Goal: Task Accomplishment & Management: Manage account settings

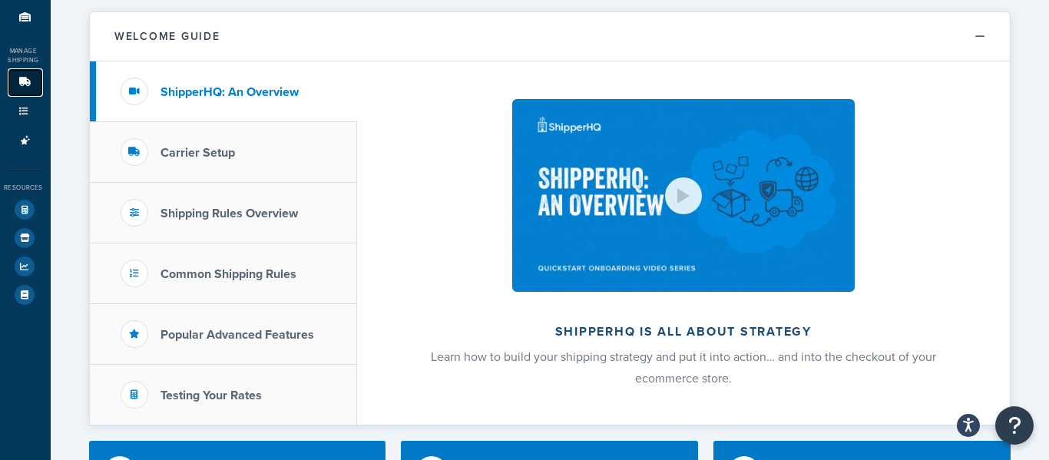
click at [13, 81] on link "Carriers 2" at bounding box center [25, 82] width 35 height 28
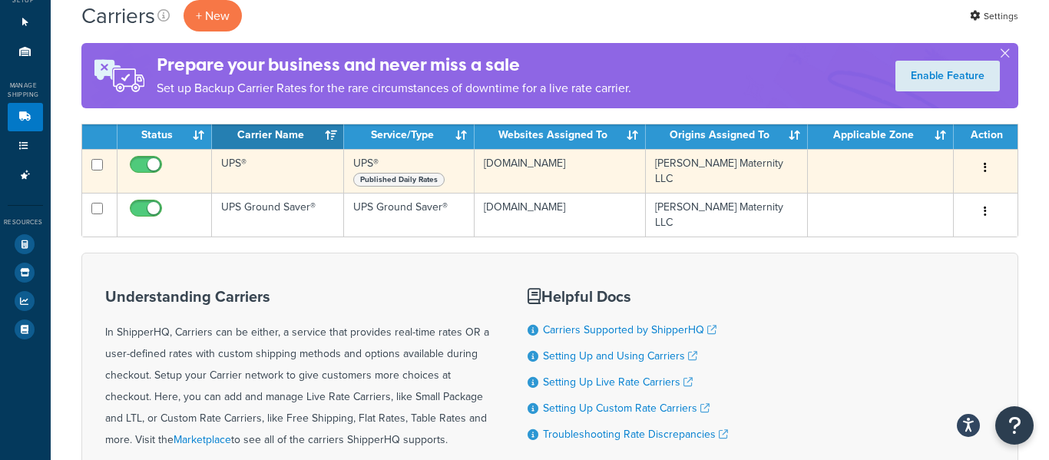
scroll to position [94, 0]
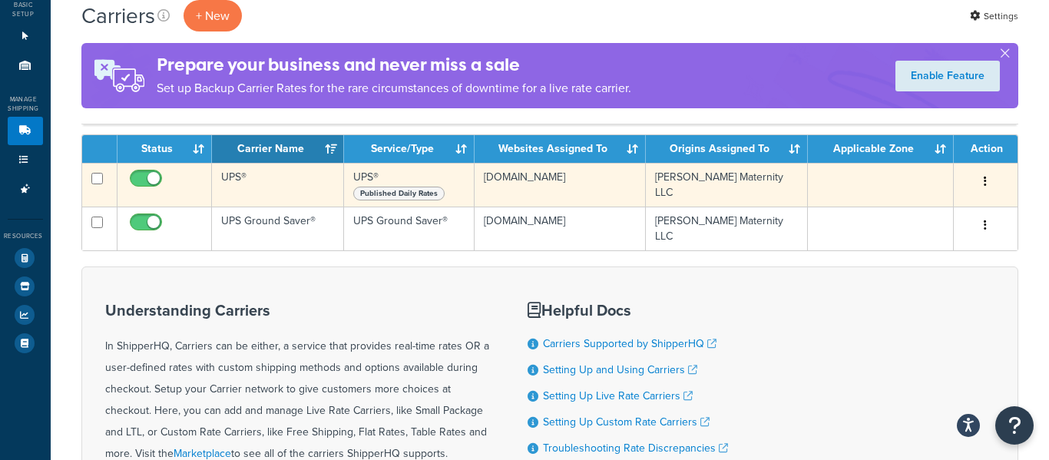
click at [148, 180] on input "checkbox" at bounding box center [148, 182] width 42 height 19
checkbox input "false"
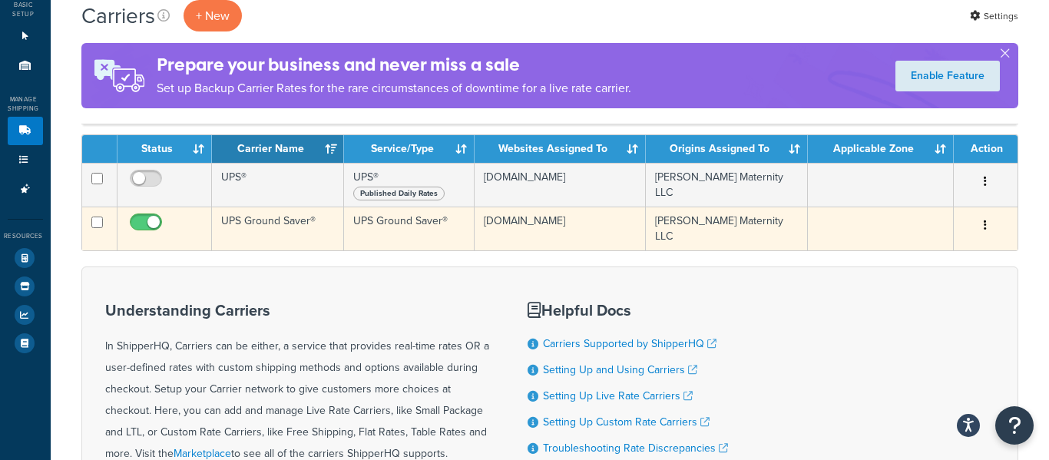
click at [143, 222] on input "checkbox" at bounding box center [148, 226] width 42 height 19
checkbox input "false"
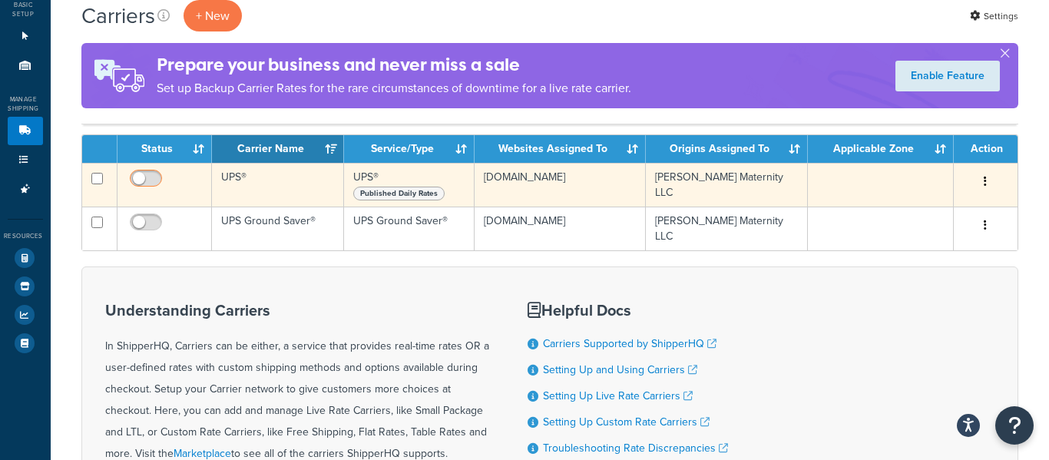
click at [139, 176] on input "checkbox" at bounding box center [148, 182] width 42 height 19
checkbox input "true"
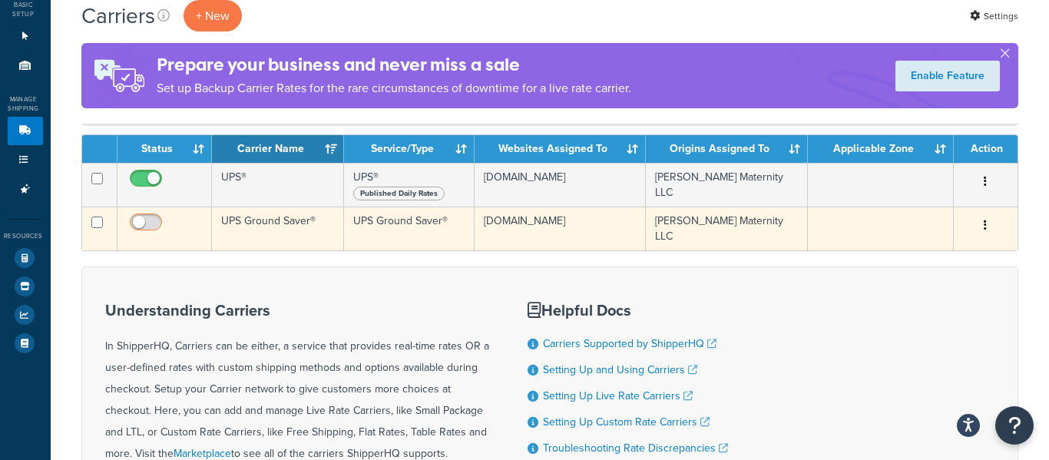
click at [133, 227] on input "checkbox" at bounding box center [148, 226] width 42 height 19
checkbox input "true"
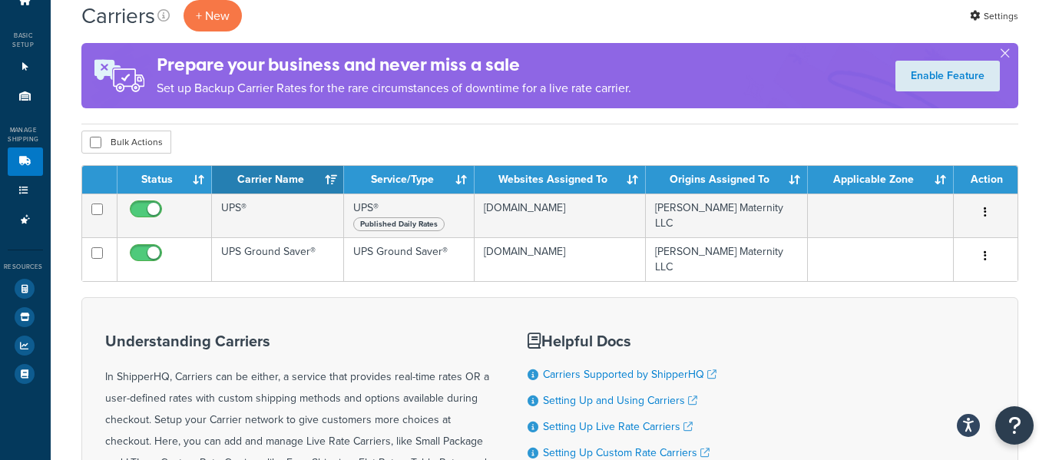
scroll to position [0, 0]
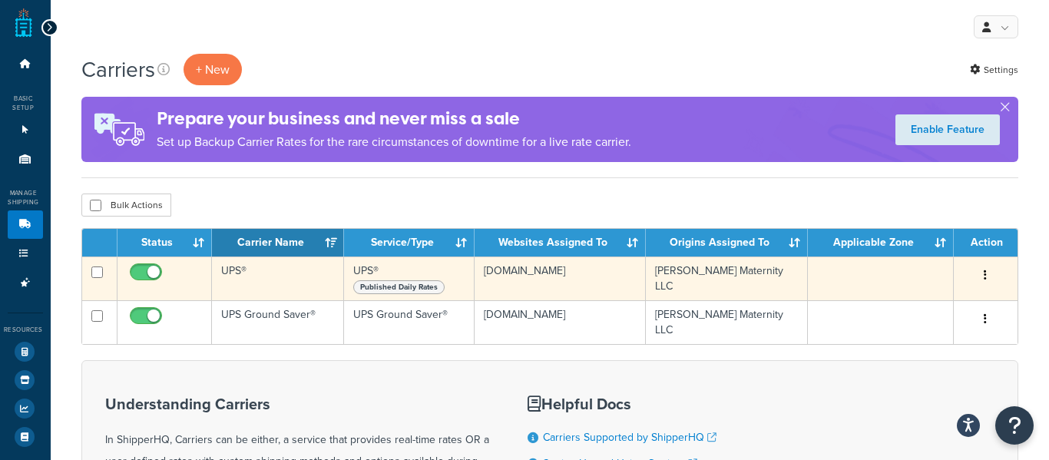
click at [989, 274] on button "button" at bounding box center [986, 275] width 22 height 25
click at [989, 275] on button "button" at bounding box center [986, 275] width 22 height 25
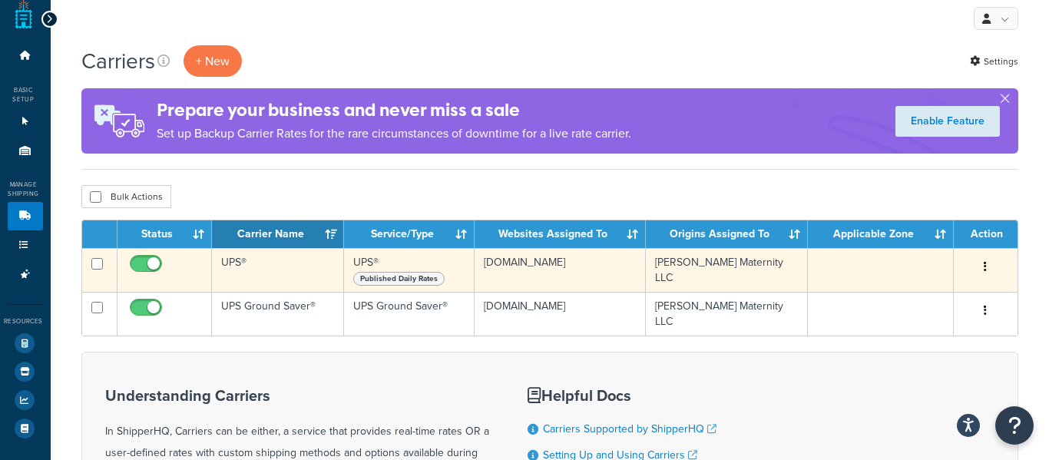
scroll to position [23, 0]
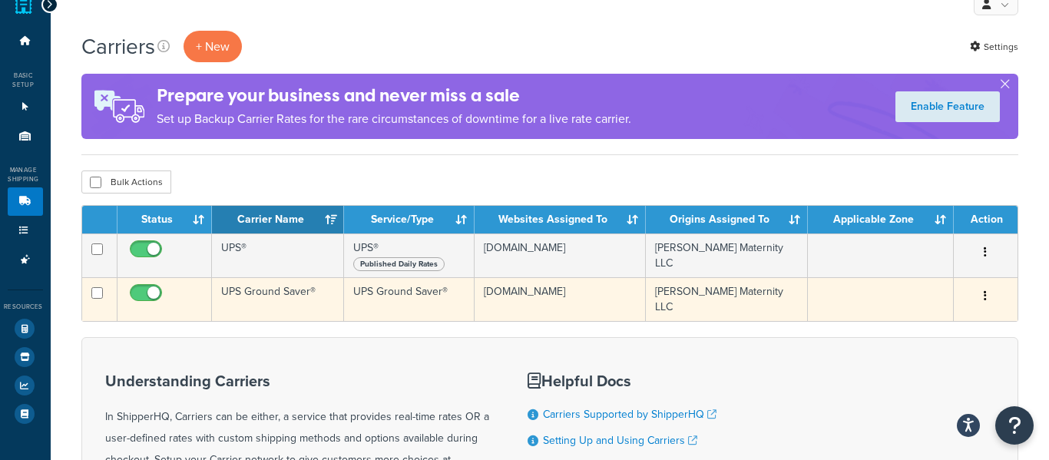
click at [325, 291] on td "UPS Ground Saver®" at bounding box center [278, 299] width 133 height 44
click at [307, 300] on td "UPS Ground Saver®" at bounding box center [278, 299] width 133 height 44
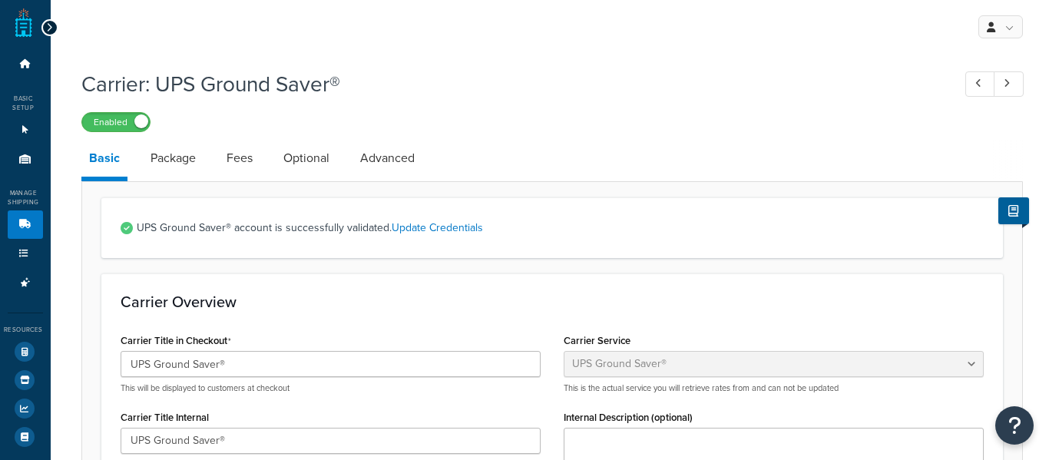
select select "surePost"
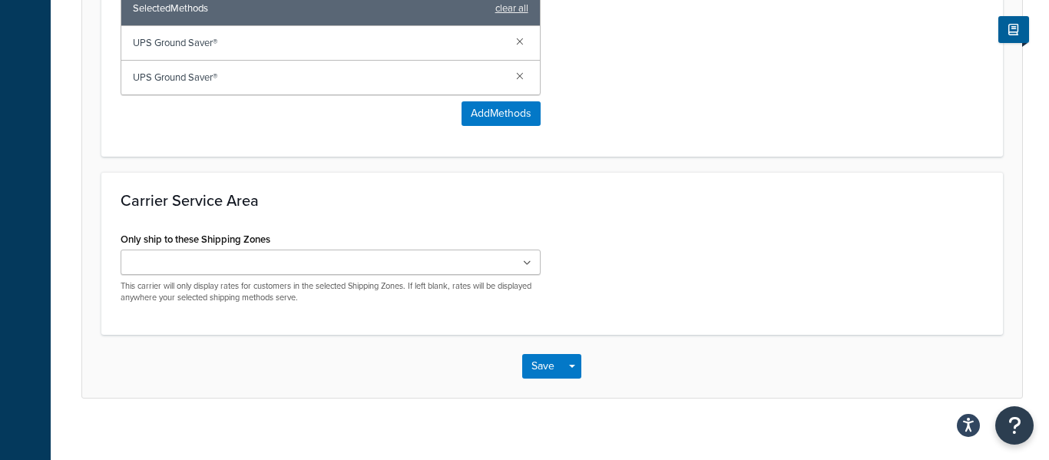
scroll to position [831, 0]
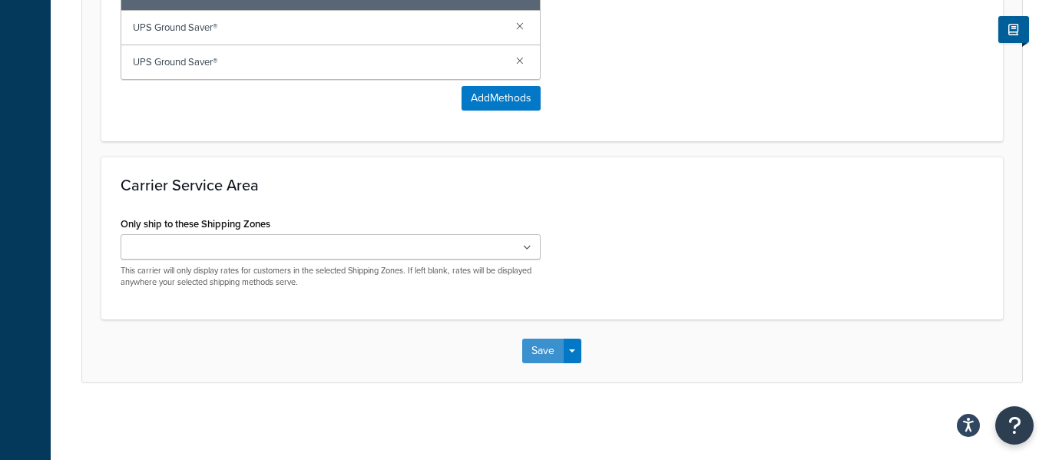
click at [539, 356] on button "Save" at bounding box center [542, 351] width 41 height 25
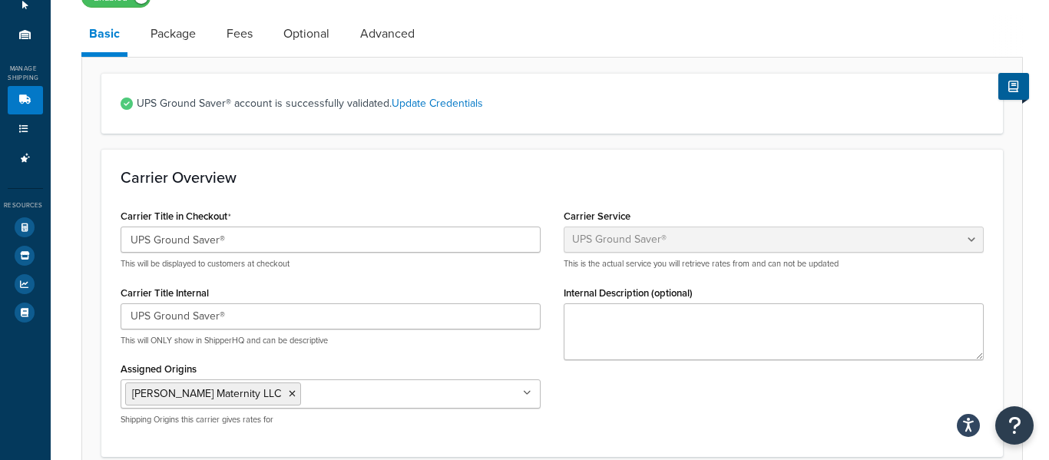
scroll to position [341, 0]
